Goal: Task Accomplishment & Management: Use online tool/utility

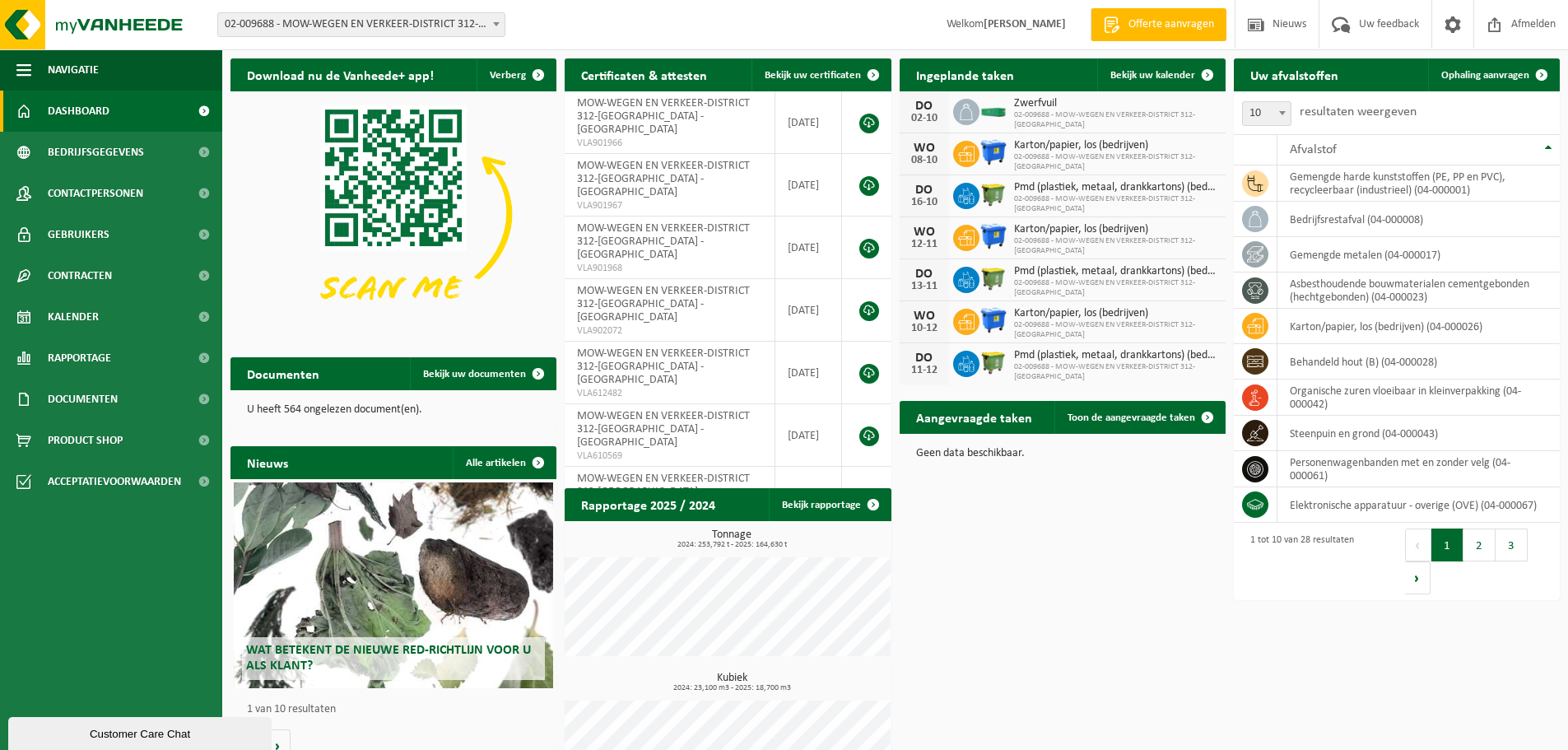
click at [412, 21] on span "02-009688 - MOW-WEGEN EN VERKEER-DISTRICT 312-[GEOGRAPHIC_DATA] - [GEOGRAPHIC_D…" at bounding box center [361, 25] width 286 height 23
click at [93, 310] on span "Kalender" at bounding box center [73, 317] width 51 height 41
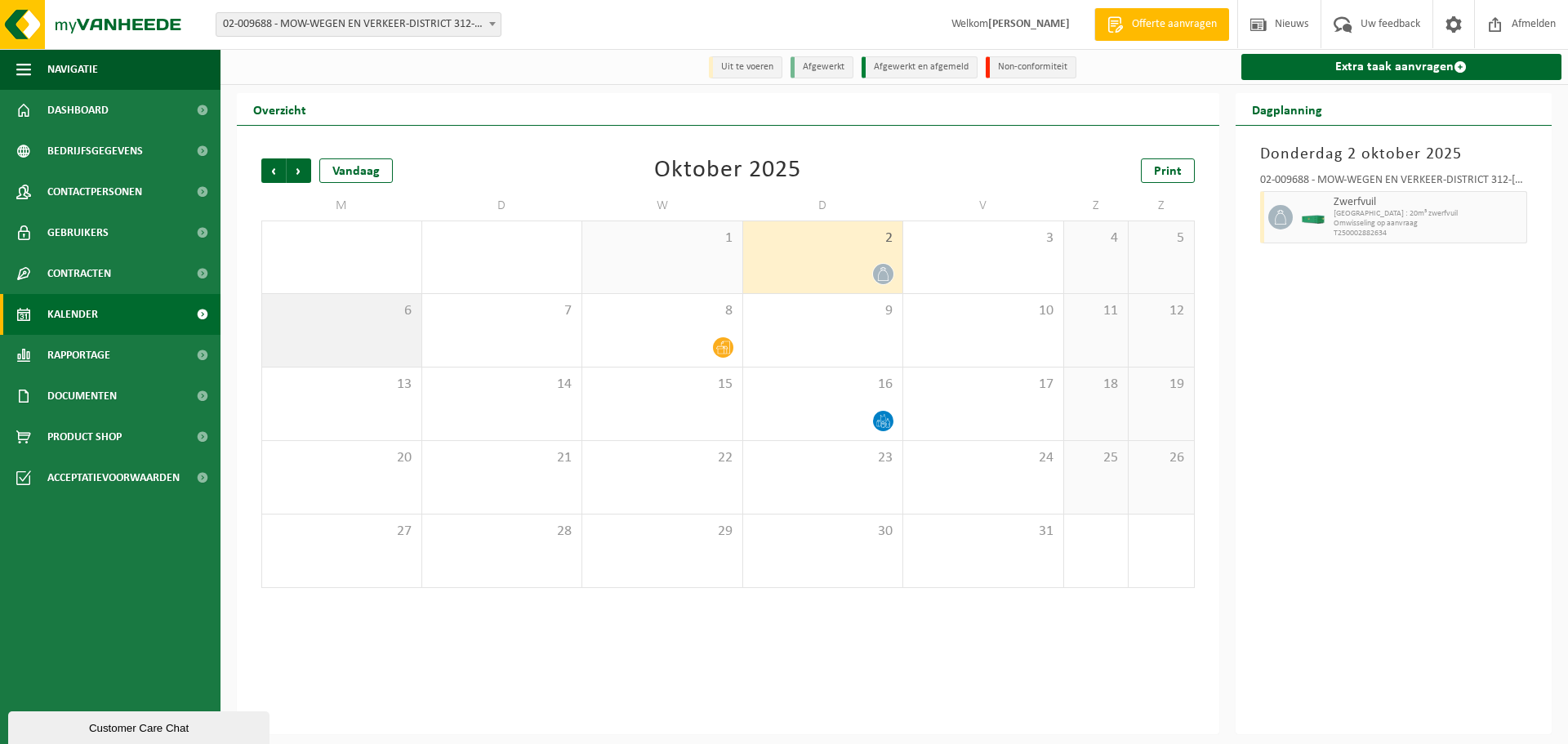
click at [362, 331] on div "6" at bounding box center [341, 329] width 160 height 72
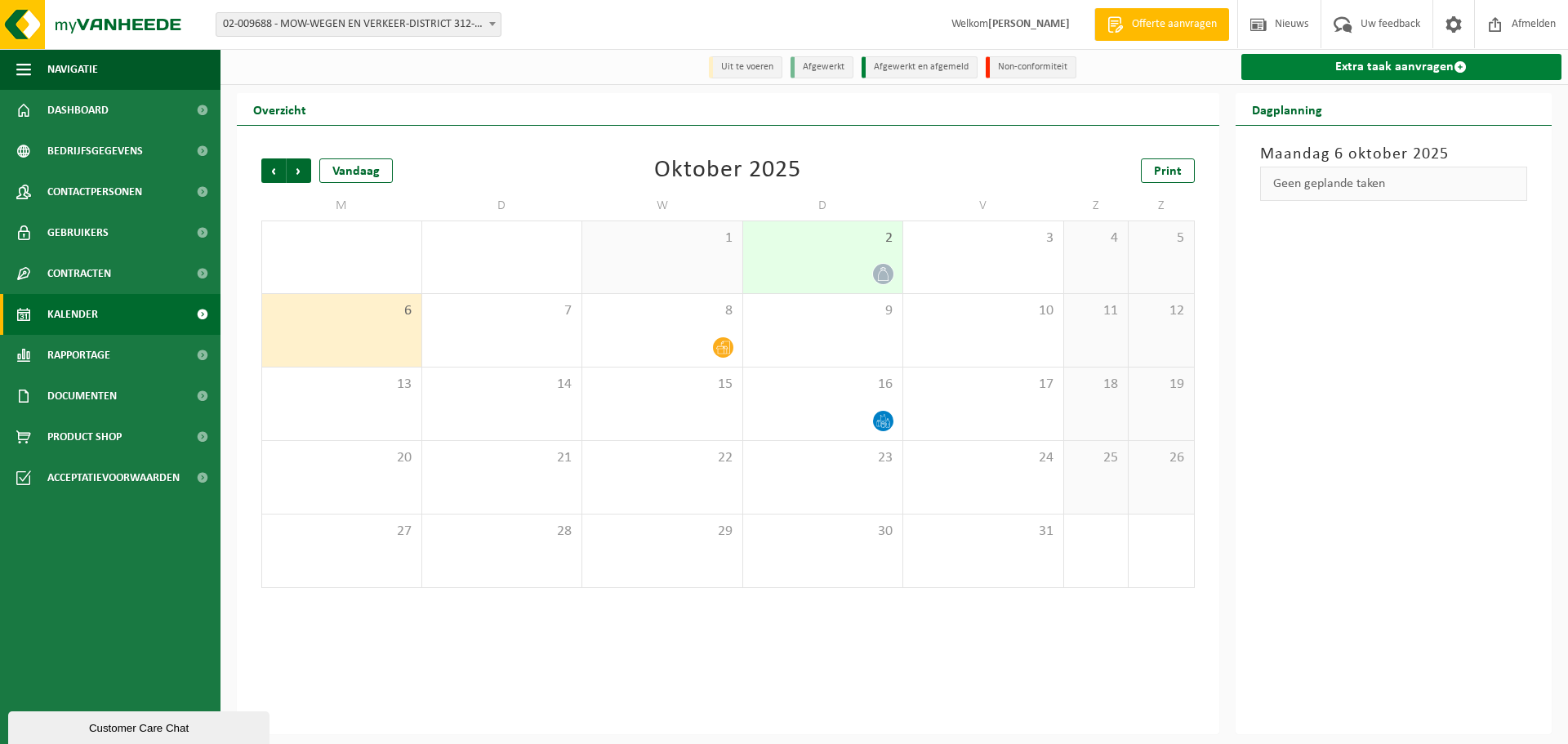
click at [1397, 71] on link "Extra taak aanvragen" at bounding box center [1402, 67] width 321 height 26
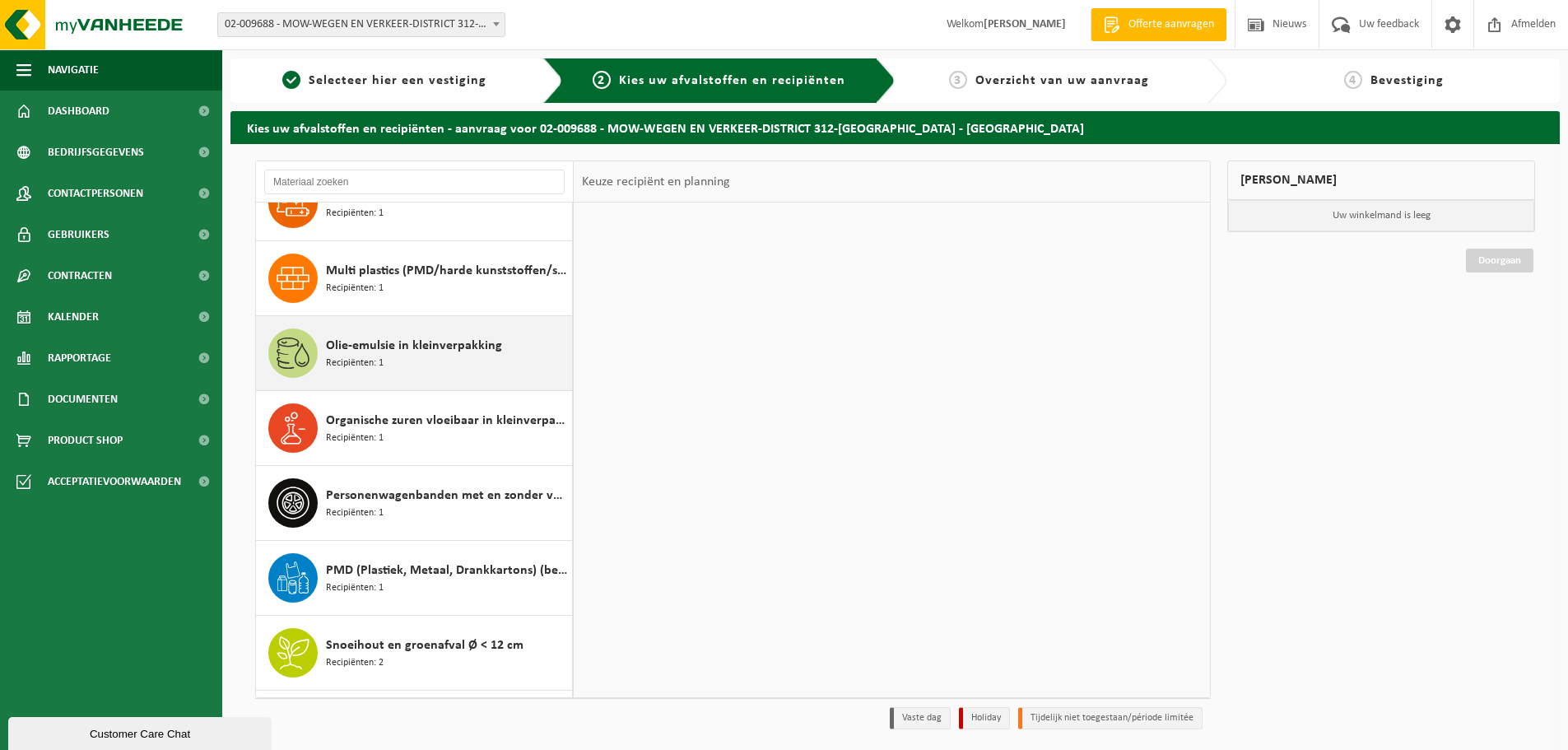
scroll to position [1527, 0]
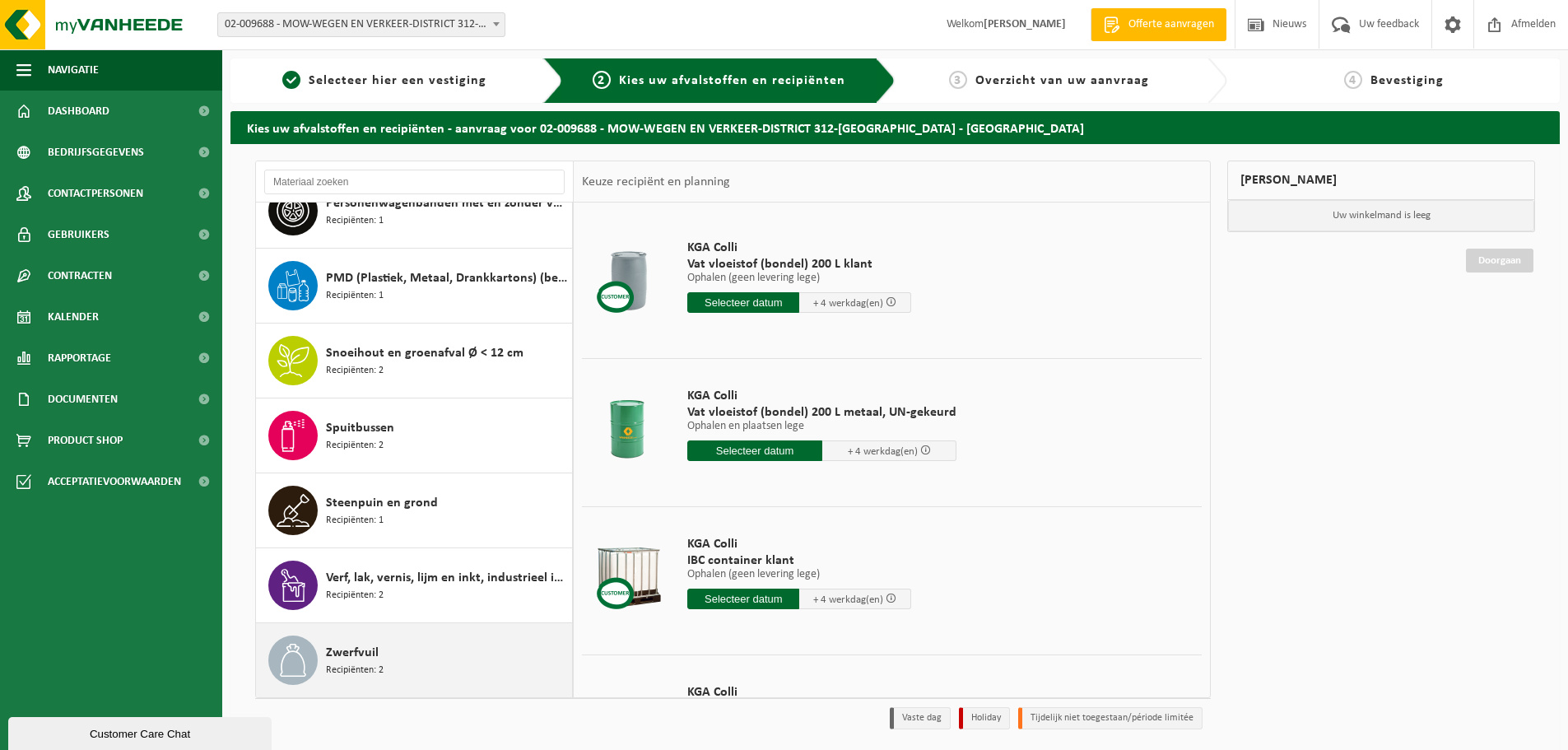
click at [422, 654] on div "Zwerfvuil Recipiënten: 2" at bounding box center [447, 659] width 242 height 50
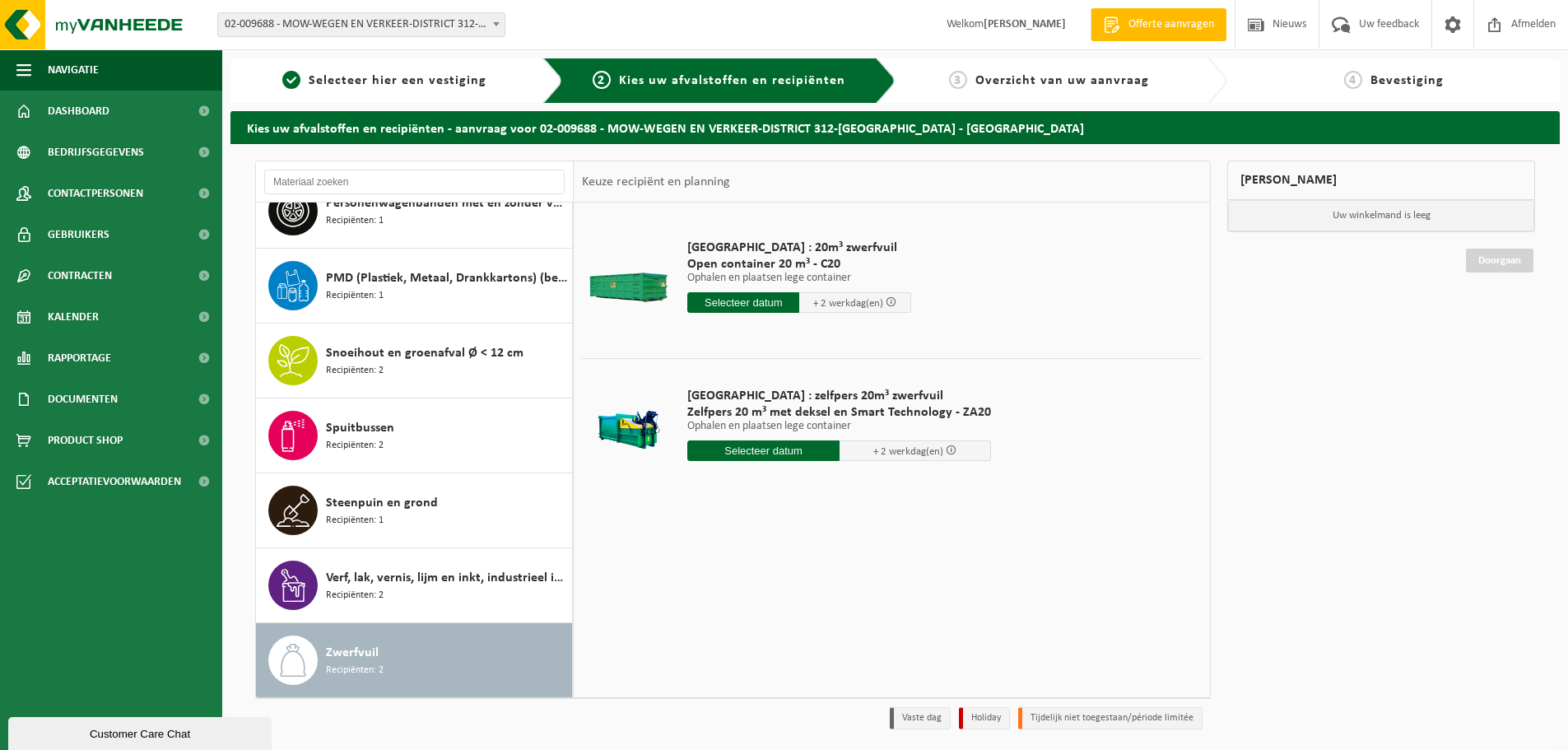
click at [740, 297] on input "text" at bounding box center [743, 302] width 112 height 20
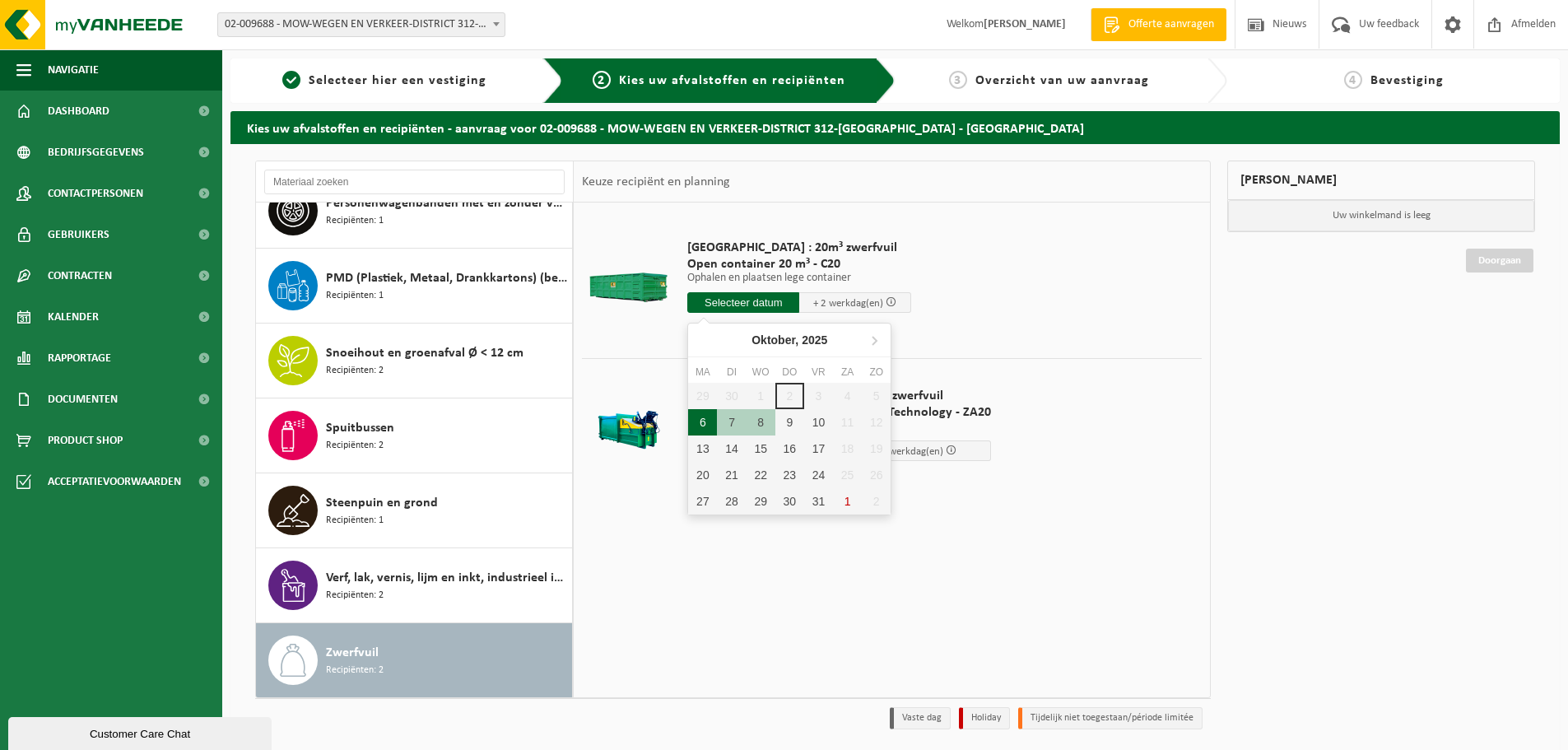
click at [703, 428] on div "6" at bounding box center [702, 422] width 29 height 26
type input "Van 2025-10-06"
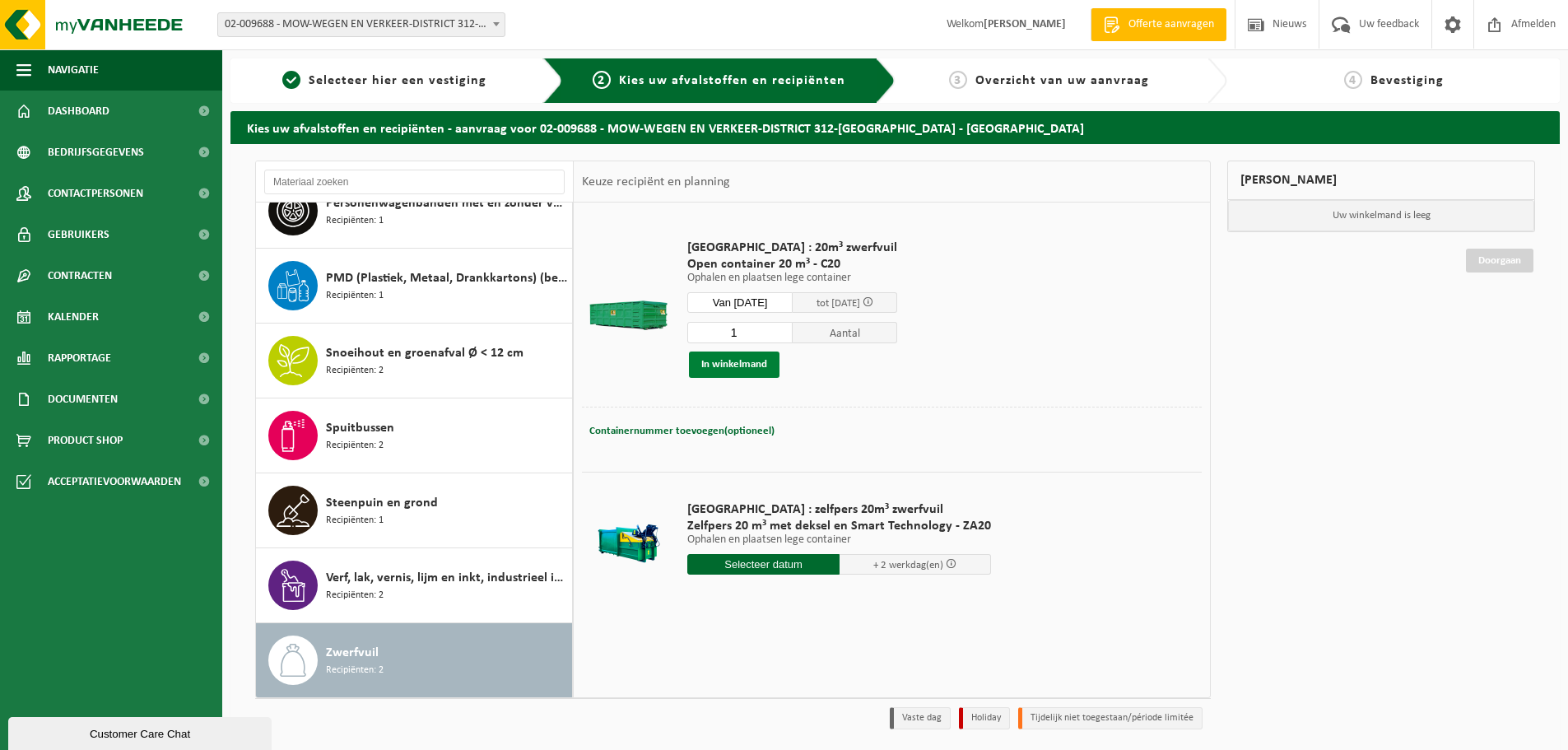
click at [761, 363] on button "In winkelmand" at bounding box center [733, 364] width 91 height 26
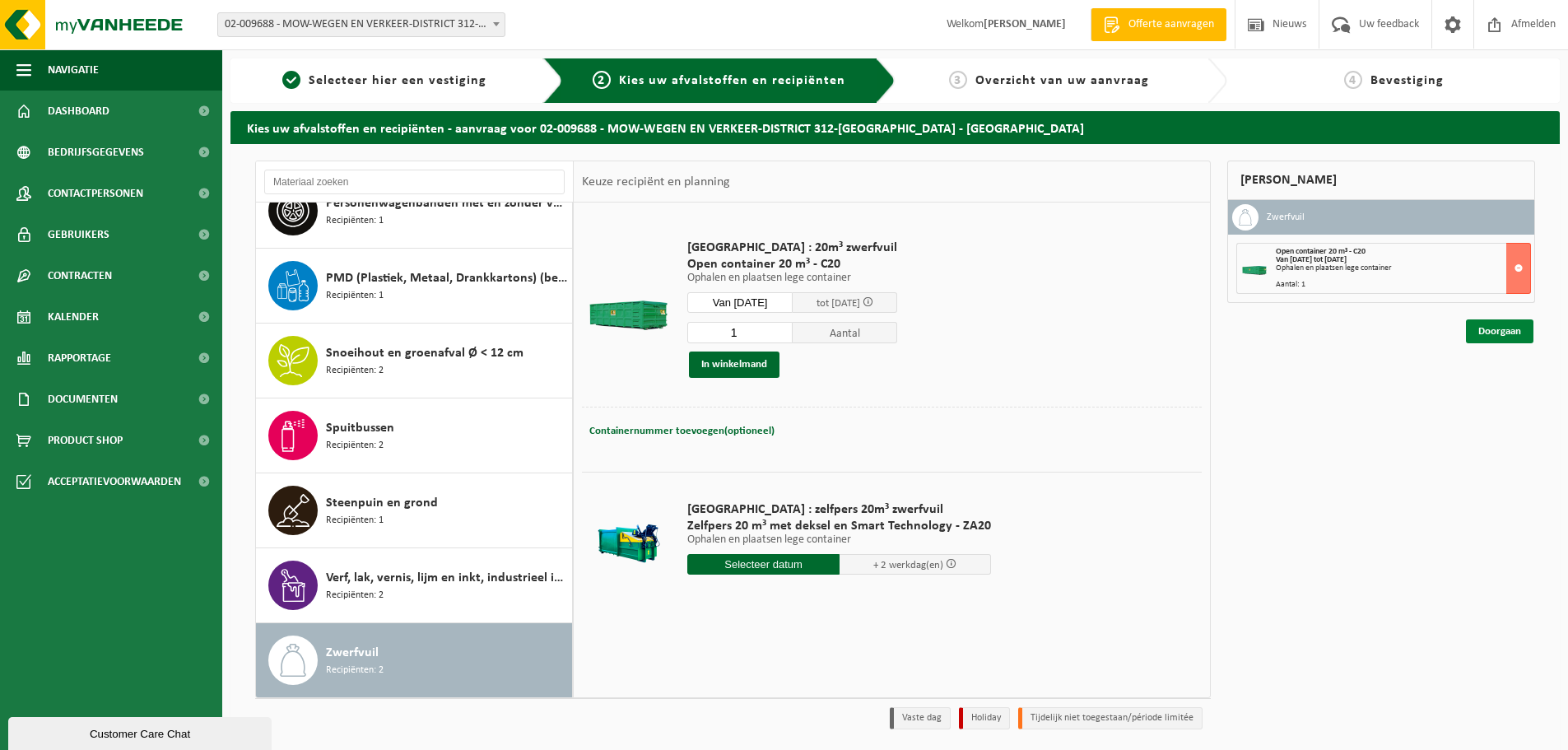
click at [1513, 327] on link "Doorgaan" at bounding box center [1499, 331] width 67 height 24
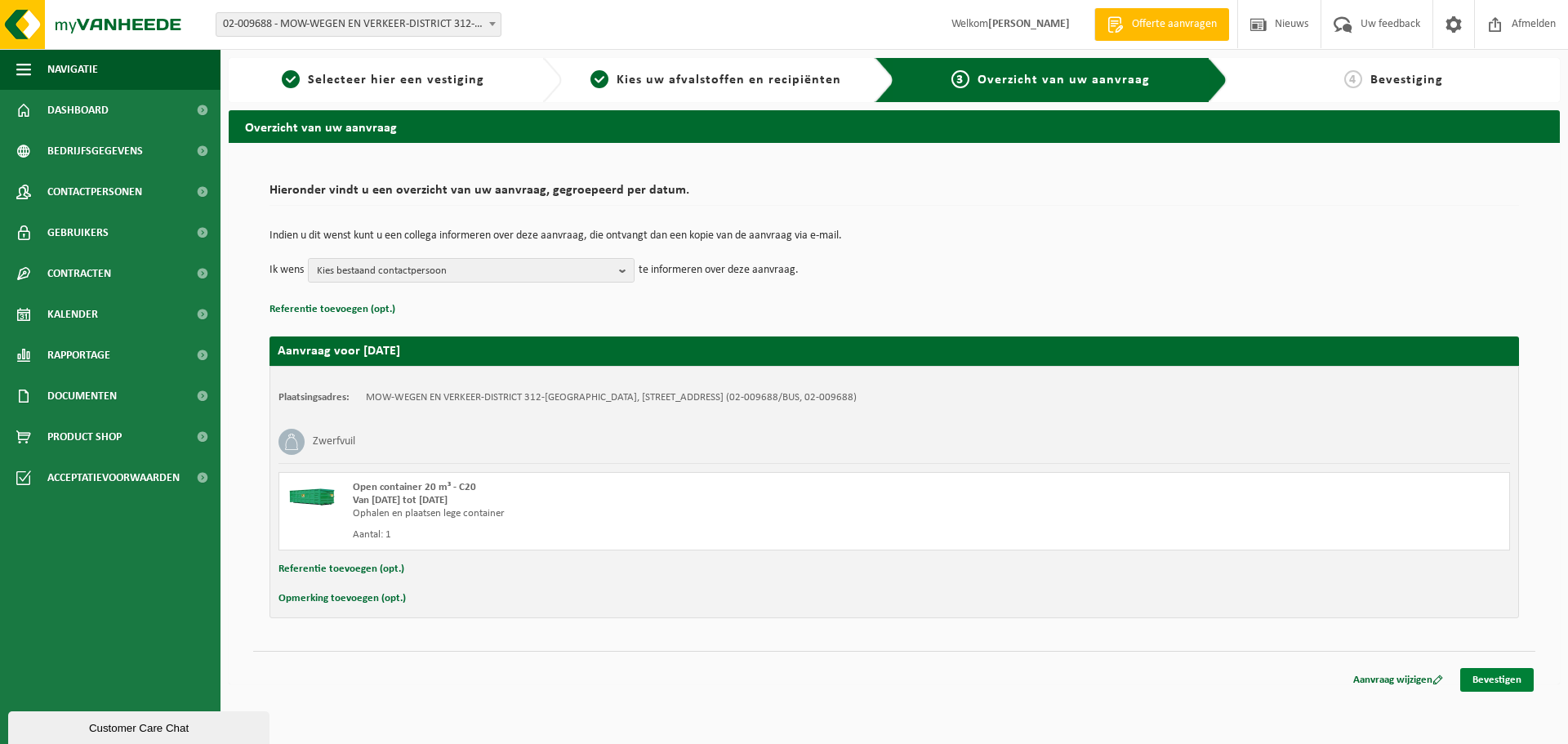
click at [1507, 677] on link "Bevestigen" at bounding box center [1497, 679] width 73 height 24
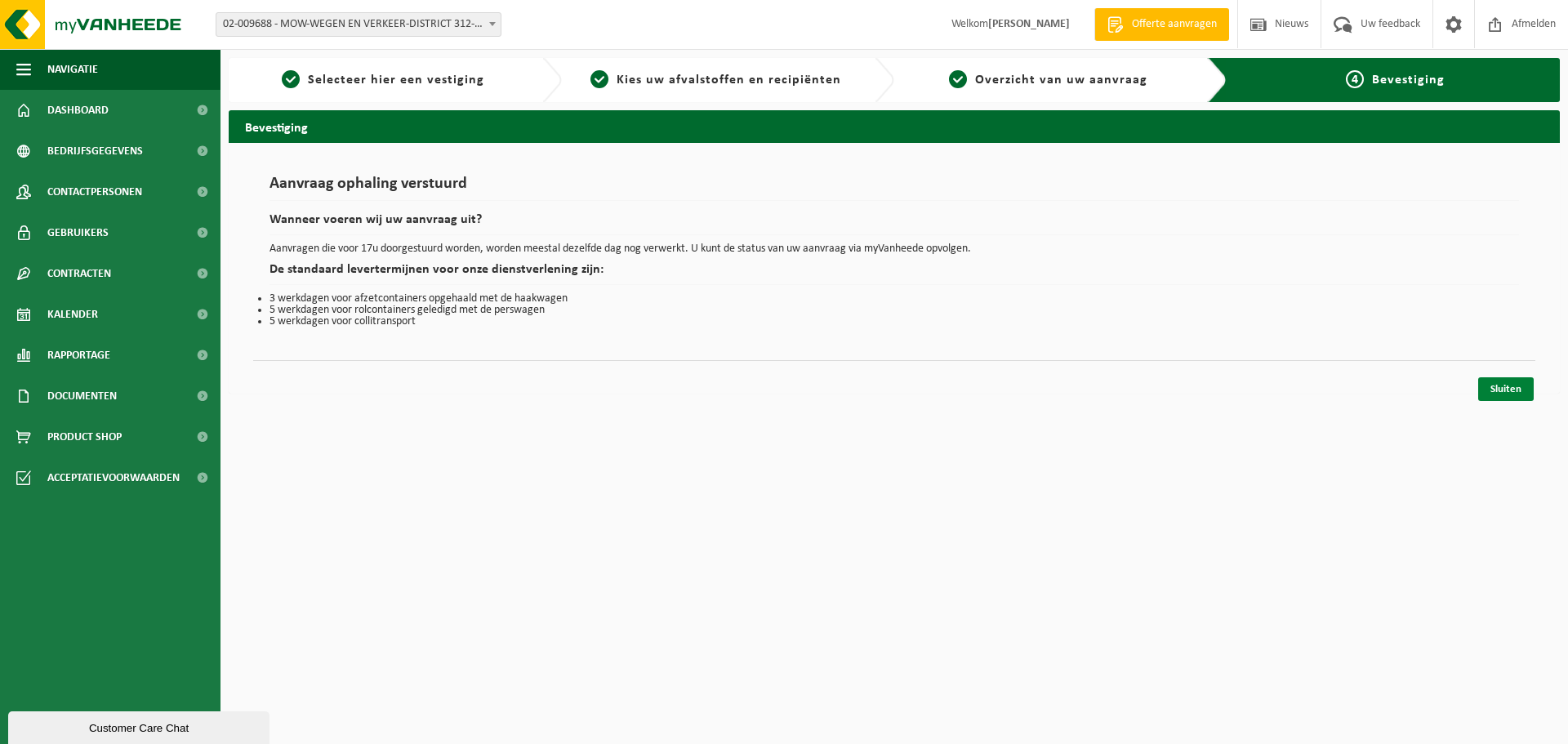
click at [1503, 398] on link "Sluiten" at bounding box center [1505, 388] width 55 height 24
